Goal: Information Seeking & Learning: Learn about a topic

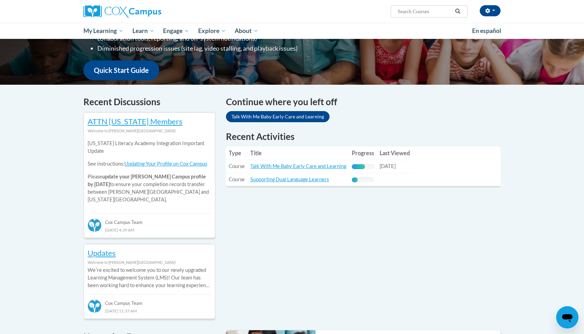
scroll to position [187, 0]
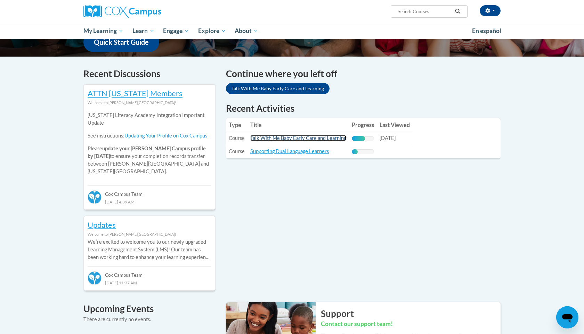
click at [292, 137] on link "Talk With Me Baby Early Care and Learning" at bounding box center [298, 138] width 96 height 6
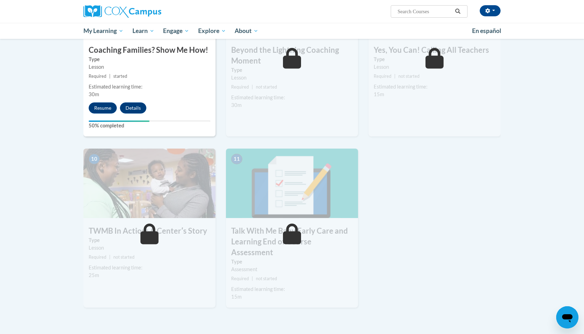
scroll to position [607, 0]
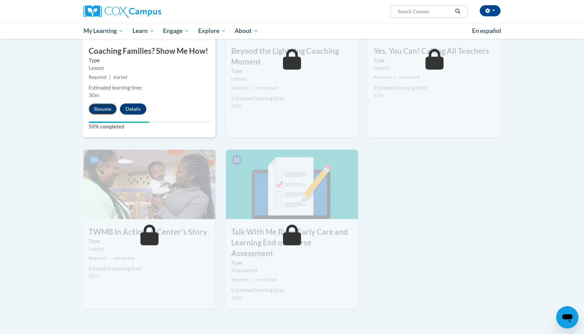
click at [104, 104] on button "Resume" at bounding box center [103, 109] width 28 height 11
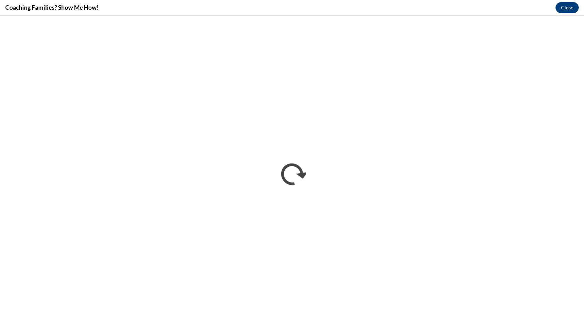
scroll to position [0, 0]
